Goal: Task Accomplishment & Management: Manage account settings

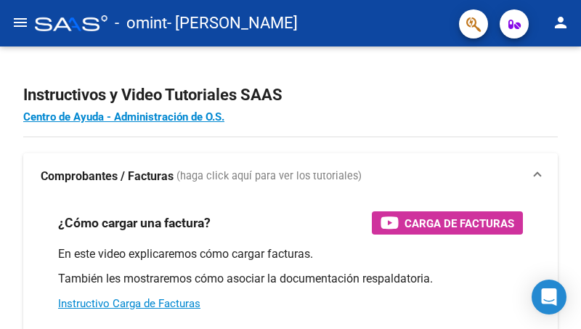
click at [15, 16] on mat-icon "menu" at bounding box center [20, 22] width 17 height 17
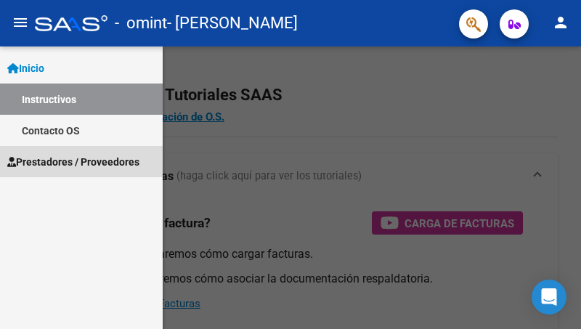
click at [52, 159] on span "Prestadores / Proveedores" at bounding box center [73, 162] width 132 height 16
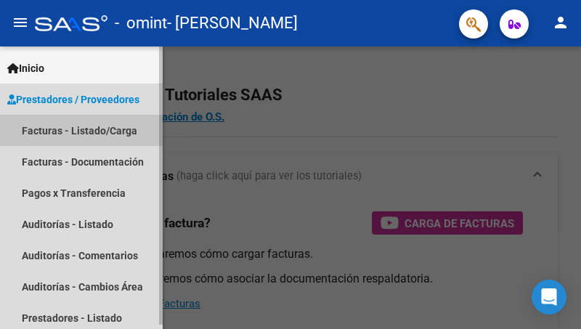
click at [66, 134] on link "Facturas - Listado/Carga" at bounding box center [81, 130] width 163 height 31
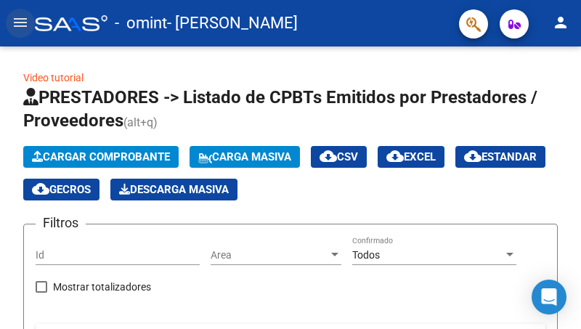
click at [18, 29] on mat-icon "menu" at bounding box center [20, 22] width 17 height 17
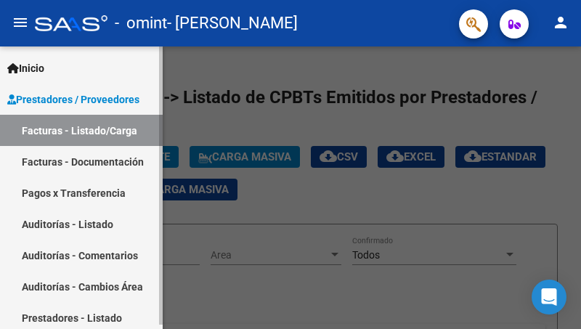
click at [33, 103] on span "Prestadores / Proveedores" at bounding box center [73, 99] width 132 height 16
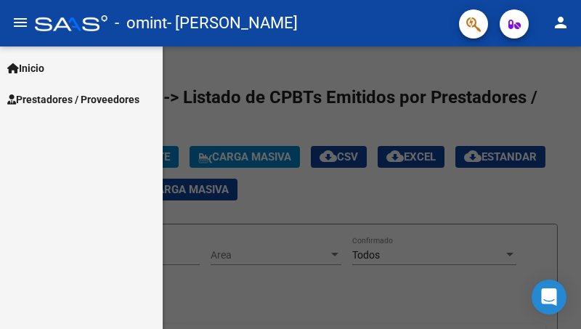
click at [100, 137] on div "Inicio Instructivos Contacto OS Prestadores / Proveedores Facturas - Listado/Ca…" at bounding box center [81, 187] width 163 height 282
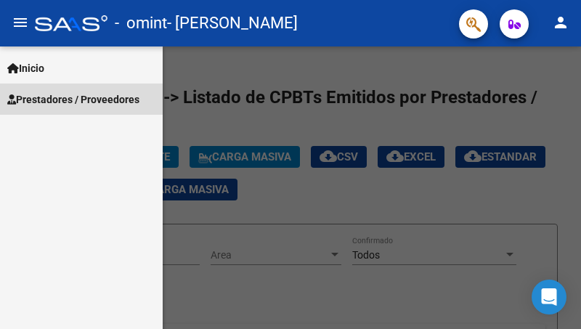
click at [86, 97] on span "Prestadores / Proveedores" at bounding box center [73, 99] width 132 height 16
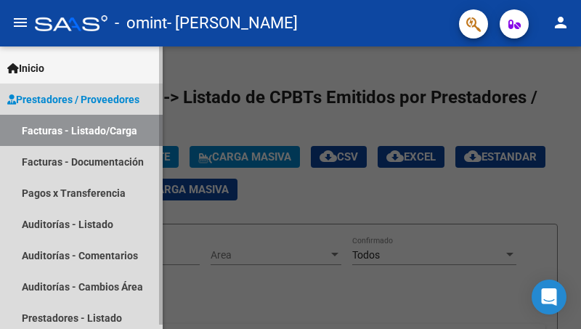
click at [79, 131] on link "Facturas - Listado/Carga" at bounding box center [81, 130] width 163 height 31
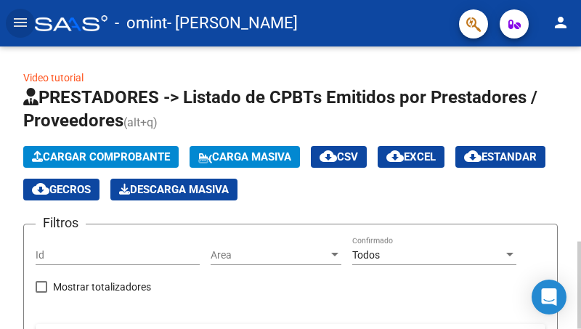
click at [580, 157] on div at bounding box center [579, 187] width 4 height 282
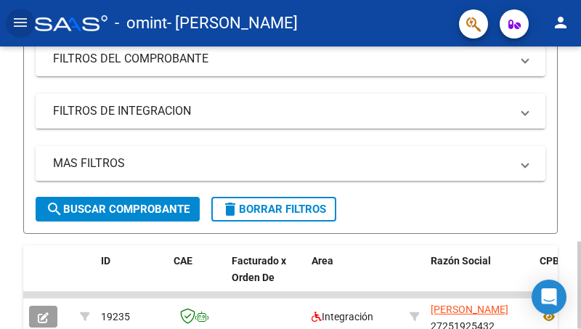
click at [580, 242] on div at bounding box center [579, 285] width 4 height 87
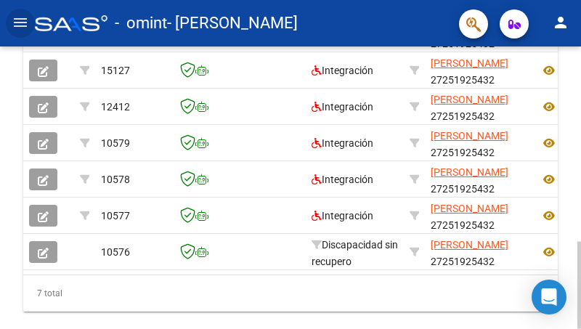
click at [578, 236] on div at bounding box center [579, 187] width 4 height 282
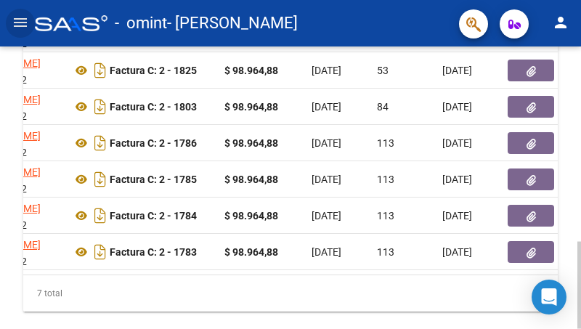
scroll to position [0, 935]
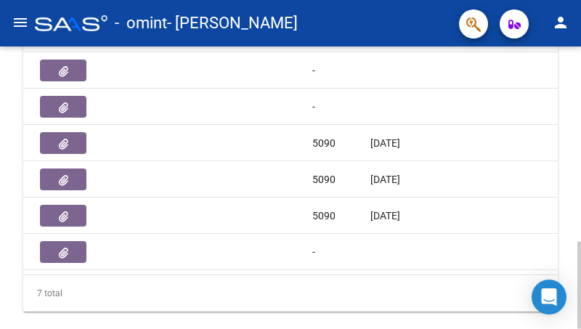
drag, startPoint x: 344, startPoint y: 273, endPoint x: 332, endPoint y: 282, distance: 15.5
click at [332, 274] on datatable-body "19235 Integración [PERSON_NAME] 27251925432 Factura C: 2 - 1847 $ 98.964,88 [DA…" at bounding box center [290, 141] width 534 height 265
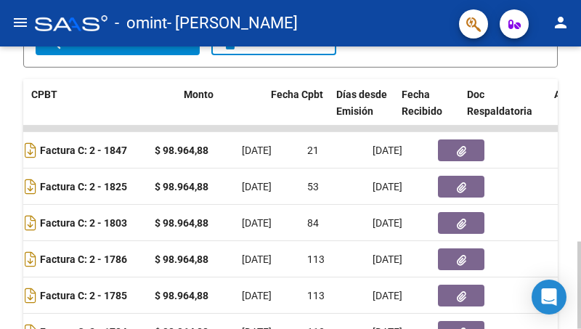
scroll to position [0, 508]
